Goal: Information Seeking & Learning: Learn about a topic

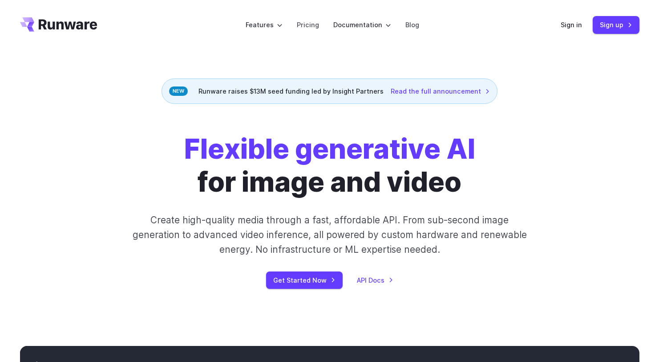
click at [324, 162] on strong "Flexible generative AI" at bounding box center [329, 148] width 291 height 33
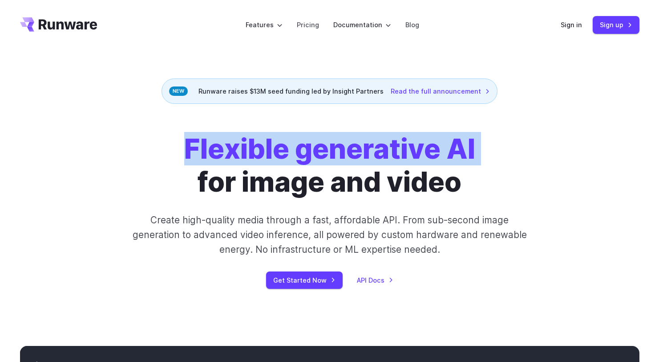
click at [324, 162] on strong "Flexible generative AI" at bounding box center [329, 148] width 291 height 33
click at [335, 159] on strong "Flexible generative AI" at bounding box center [329, 148] width 291 height 33
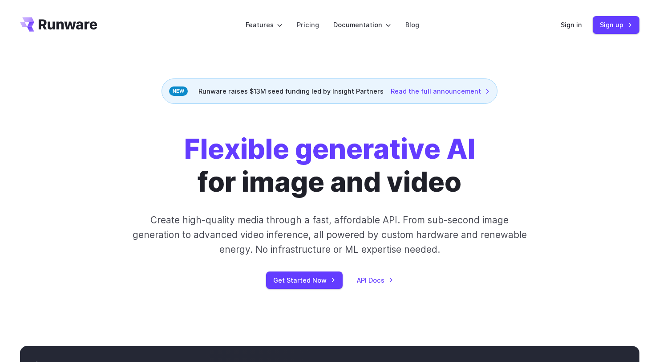
click at [252, 92] on div "Runware raises $13M seed funding led by Insight Partners Read the full announce…" at bounding box center [330, 90] width 336 height 25
click at [417, 151] on strong "Flexible generative AI" at bounding box center [329, 148] width 291 height 33
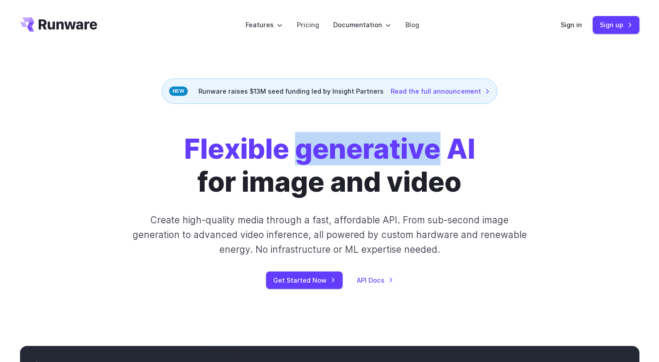
click at [417, 151] on strong "Flexible generative AI" at bounding box center [329, 148] width 291 height 33
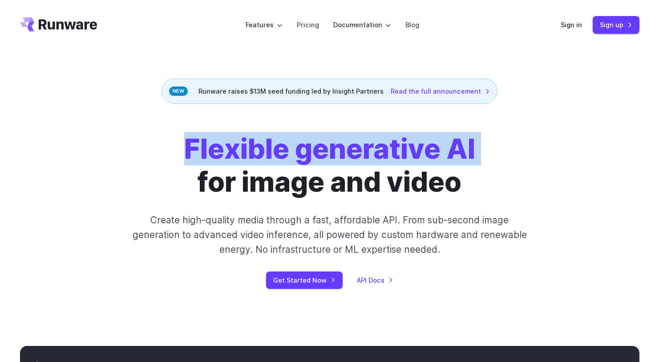
click at [427, 161] on strong "Flexible generative AI" at bounding box center [329, 148] width 291 height 33
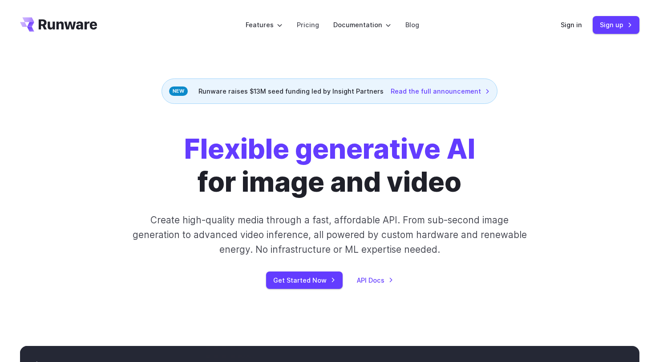
click at [427, 161] on strong "Flexible generative AI" at bounding box center [329, 148] width 291 height 33
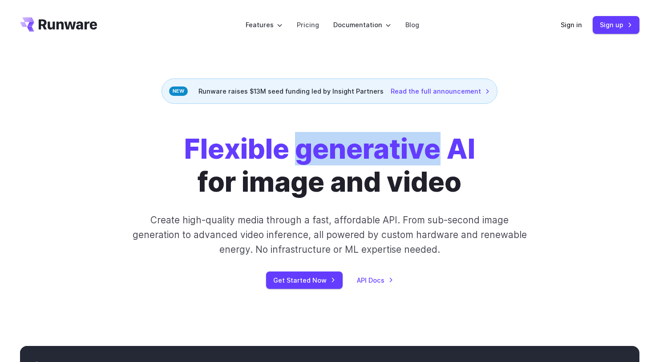
click at [427, 161] on strong "Flexible generative AI" at bounding box center [329, 148] width 291 height 33
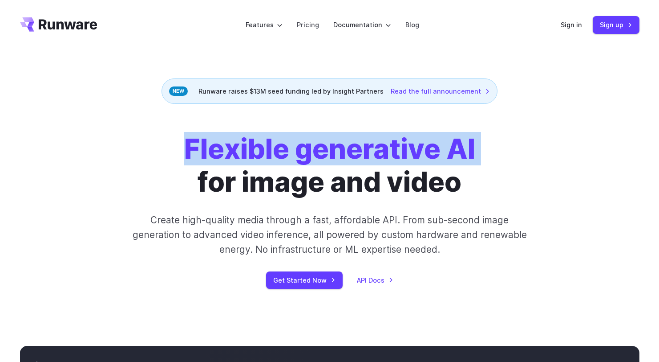
click at [428, 180] on h1 "Flexible generative AI for image and video" at bounding box center [329, 165] width 291 height 66
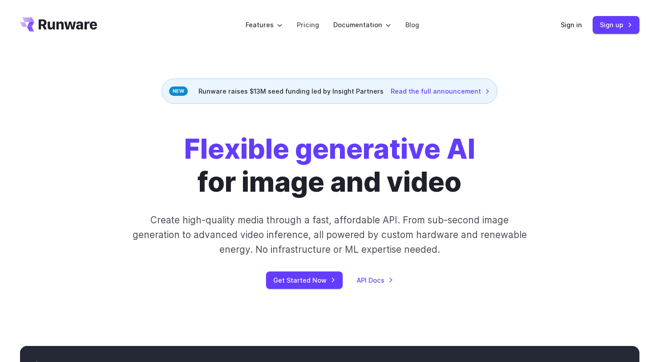
click at [428, 180] on h1 "Flexible generative AI for image and video" at bounding box center [329, 165] width 291 height 66
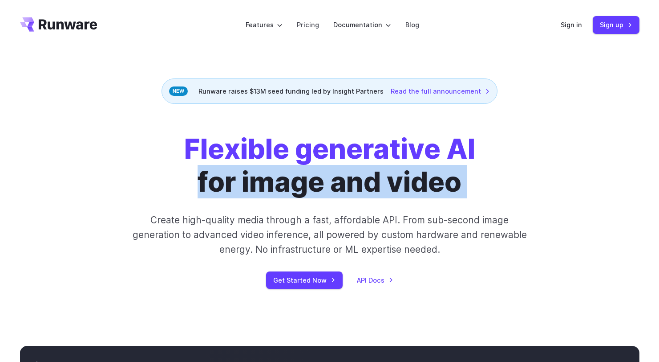
click at [453, 179] on h1 "Flexible generative AI for image and video" at bounding box center [329, 165] width 291 height 66
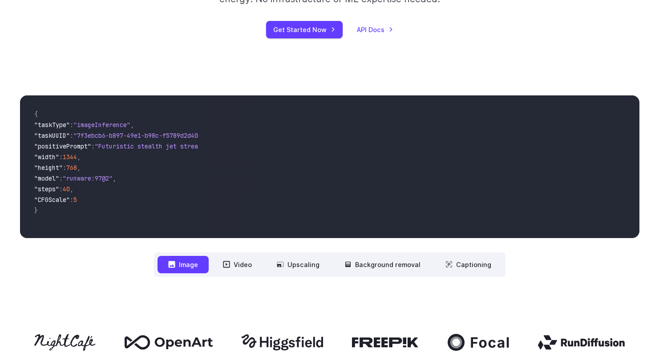
scroll to position [269, 0]
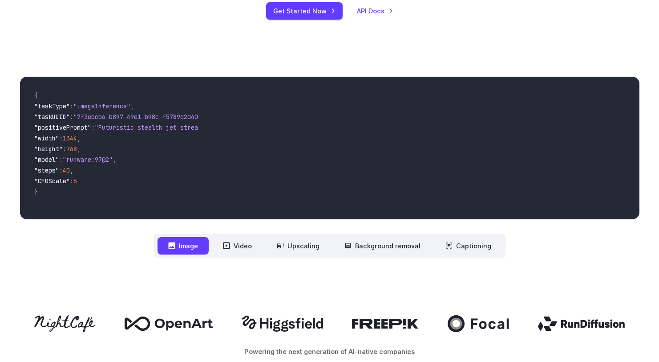
click at [388, 232] on div "**********" at bounding box center [330, 167] width 620 height 181
click at [373, 260] on div "**********" at bounding box center [329, 167] width 659 height 238
click at [369, 244] on button "Background removal" at bounding box center [382, 245] width 97 height 17
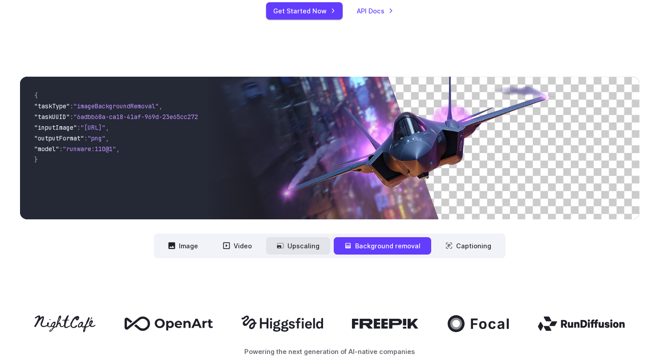
click at [316, 244] on button "Upscaling" at bounding box center [298, 245] width 64 height 17
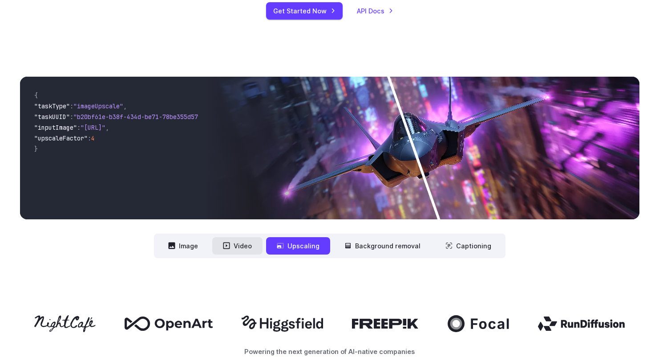
click at [244, 247] on button "Video" at bounding box center [237, 245] width 50 height 17
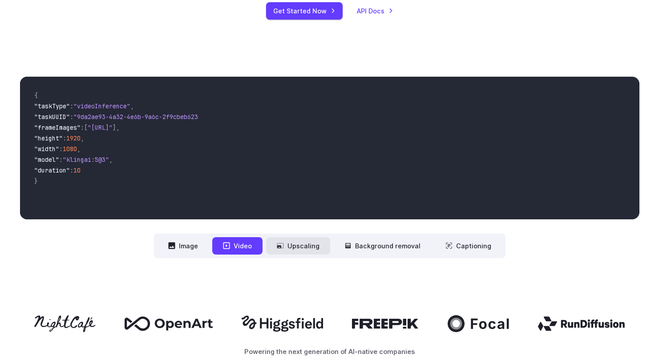
click at [295, 248] on button "Upscaling" at bounding box center [298, 245] width 64 height 17
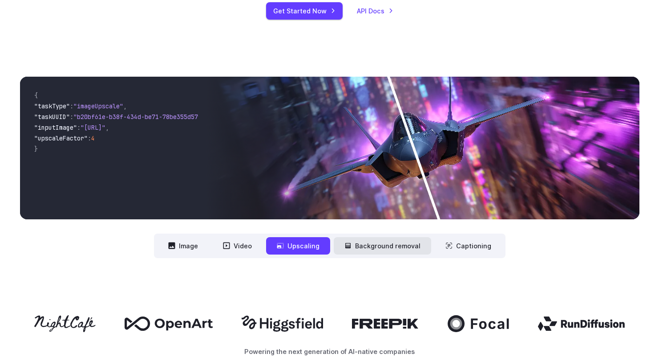
click at [380, 244] on button "Background removal" at bounding box center [382, 245] width 97 height 17
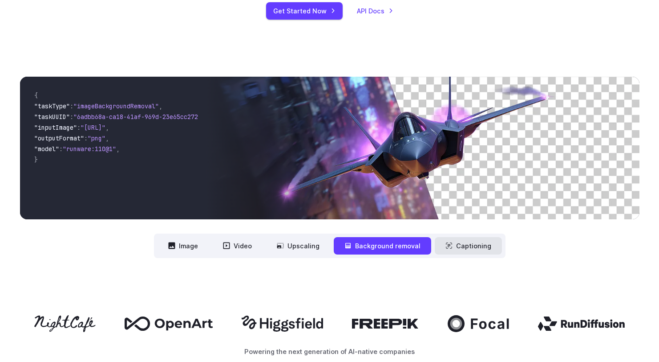
click at [471, 241] on button "Captioning" at bounding box center [468, 245] width 67 height 17
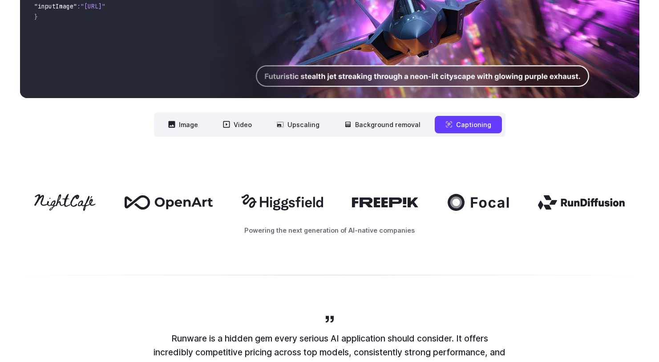
scroll to position [373, 0]
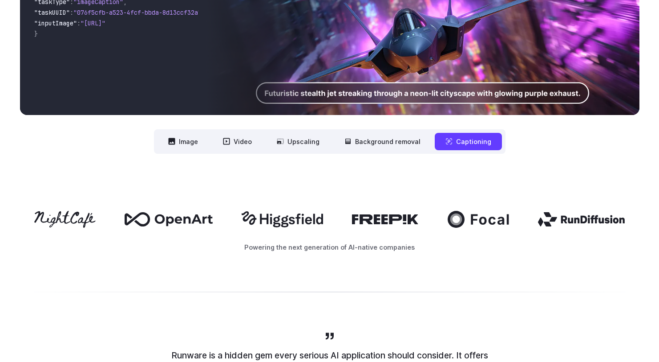
click at [339, 215] on div at bounding box center [330, 219] width 620 height 17
click at [374, 207] on div "Powering the next generation of AI-native companies" at bounding box center [329, 231] width 659 height 98
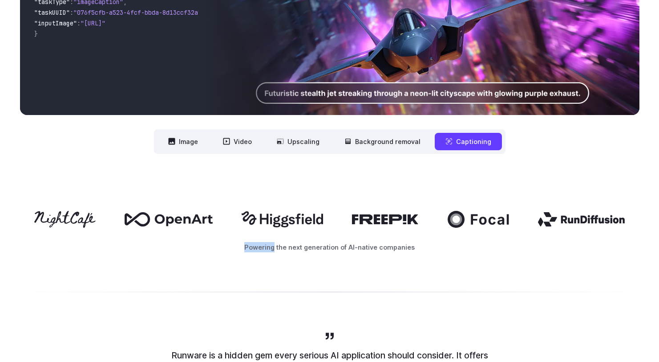
click at [374, 207] on div "Powering the next generation of AI-native companies" at bounding box center [329, 231] width 659 height 98
click at [389, 195] on div "Powering the next generation of AI-native companies" at bounding box center [329, 231] width 659 height 98
click at [308, 122] on div "**********" at bounding box center [330, 62] width 620 height 181
click at [309, 144] on button "Upscaling" at bounding box center [298, 141] width 64 height 17
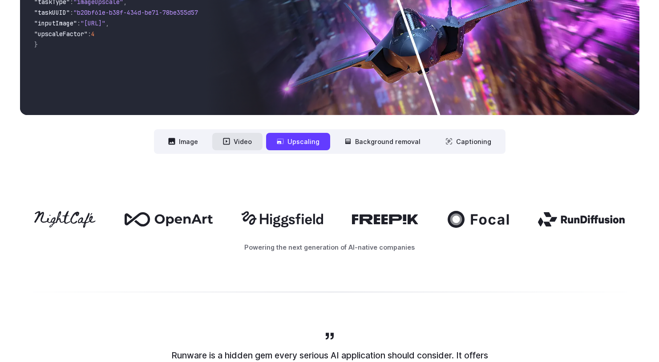
click at [250, 140] on button "Video" at bounding box center [237, 141] width 50 height 17
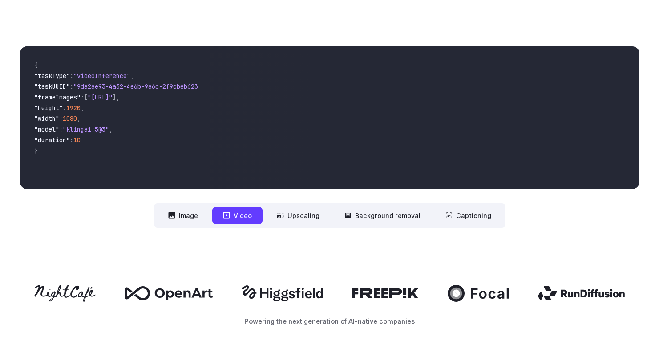
scroll to position [297, 0]
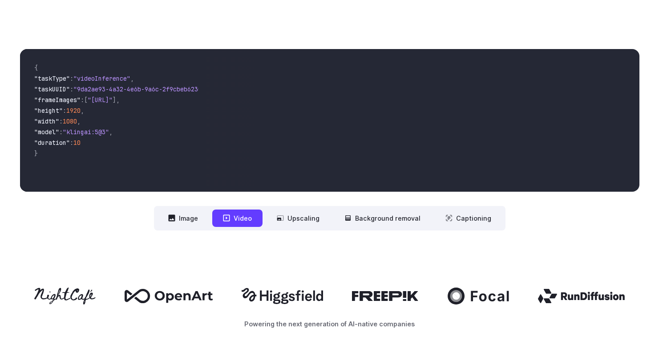
click at [169, 235] on div "**********" at bounding box center [329, 139] width 659 height 238
click at [182, 214] on button "Image" at bounding box center [183, 217] width 51 height 17
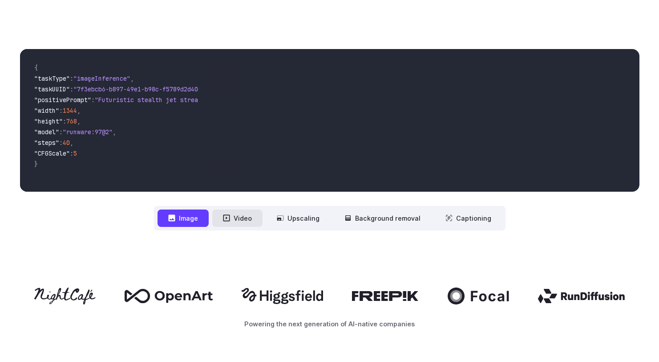
click at [255, 218] on button "Video" at bounding box center [237, 217] width 50 height 17
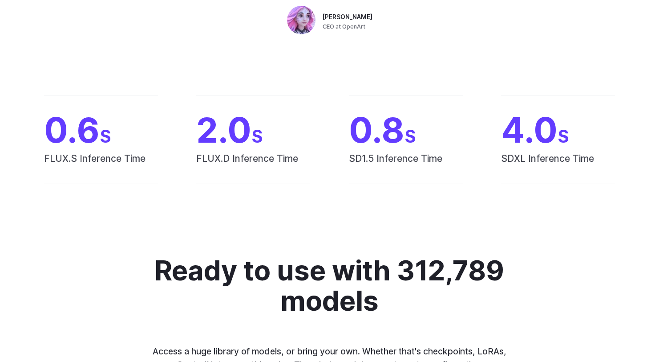
scroll to position [808, 0]
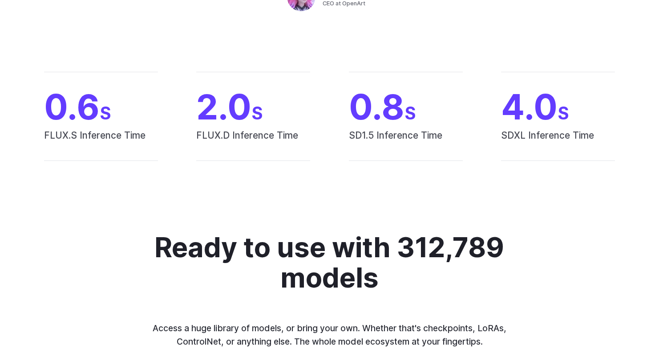
click at [402, 118] on span "0.8 S" at bounding box center [406, 107] width 114 height 35
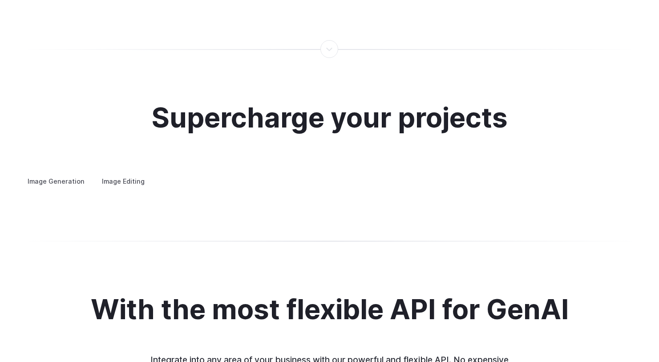
scroll to position [1629, 0]
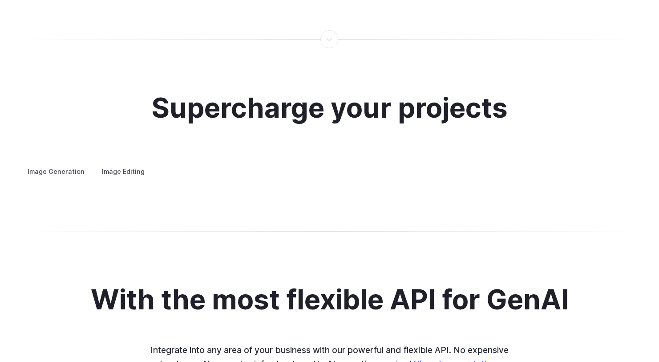
click at [409, 114] on div "Supercharge your projects Image Generation Image Editing Custom avatars Create …" at bounding box center [330, 135] width 620 height 85
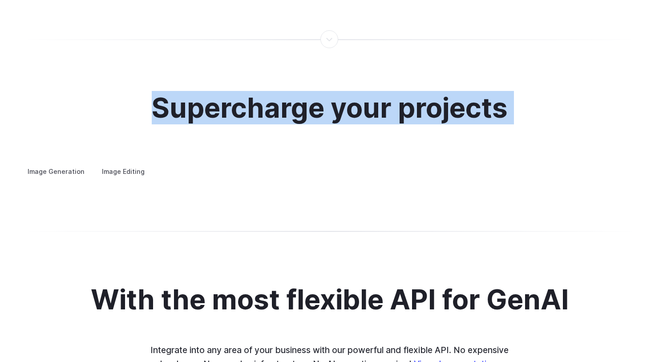
click at [422, 109] on h2 "Supercharge your projects" at bounding box center [330, 108] width 356 height 30
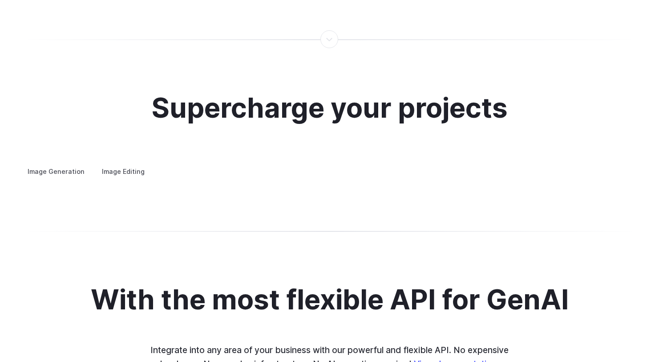
click at [422, 109] on h2 "Supercharge your projects" at bounding box center [330, 108] width 356 height 30
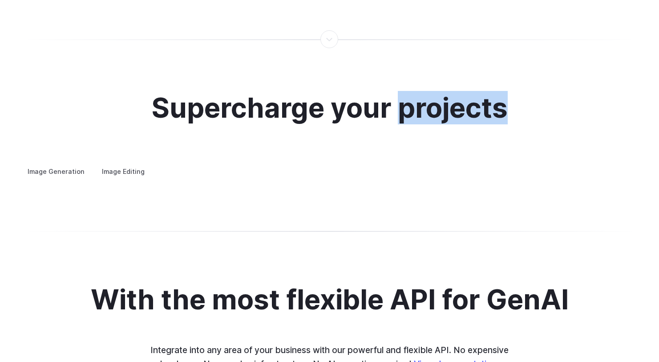
click at [422, 109] on h2 "Supercharge your projects" at bounding box center [330, 108] width 356 height 30
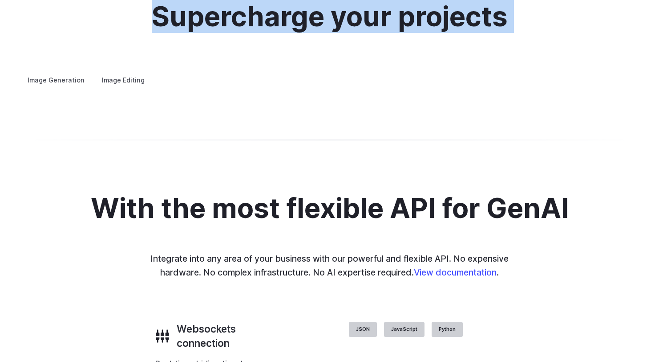
scroll to position [1722, 0]
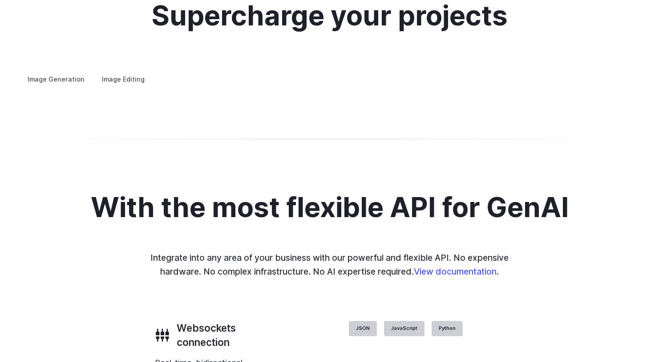
click at [0, 0] on summary "Creative styling" at bounding box center [0, 0] width 0 height 0
click at [0, 0] on div "Custom avatars Create avatars in any style you desire – whether abstract, carto…" at bounding box center [0, 0] width 0 height 0
